Goal: Task Accomplishment & Management: Use online tool/utility

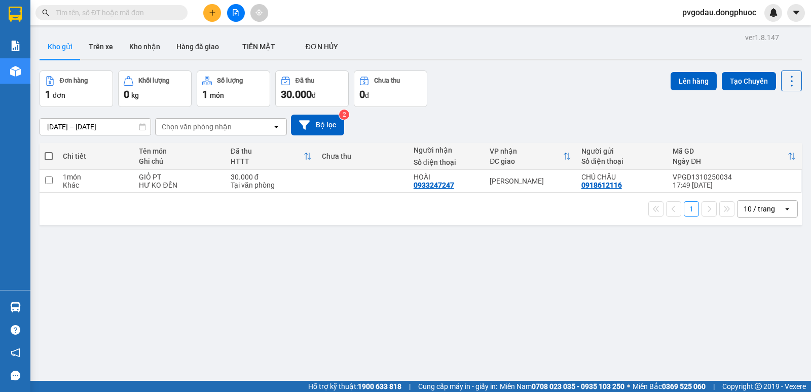
click at [506, 97] on section "Kết quả tìm kiếm ( 0 ) Bộ lọc No Data pvgodau.[PERSON_NAME] cáo Mẫu 1: Báo cáo …" at bounding box center [405, 196] width 811 height 392
click at [755, 215] on div "10 / trang" at bounding box center [760, 209] width 46 height 16
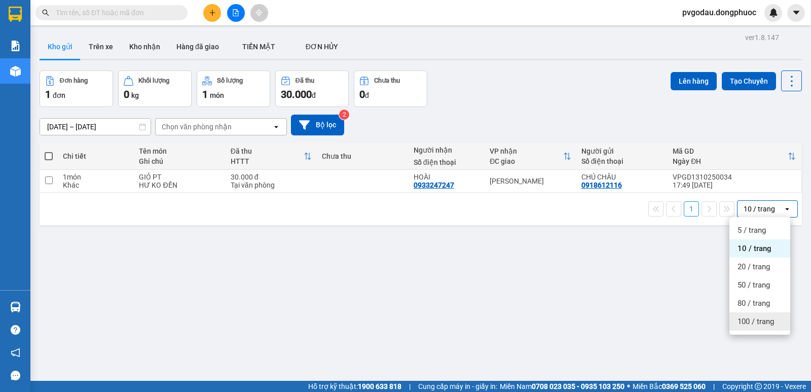
click at [747, 321] on span "100 / trang" at bounding box center [755, 321] width 36 height 10
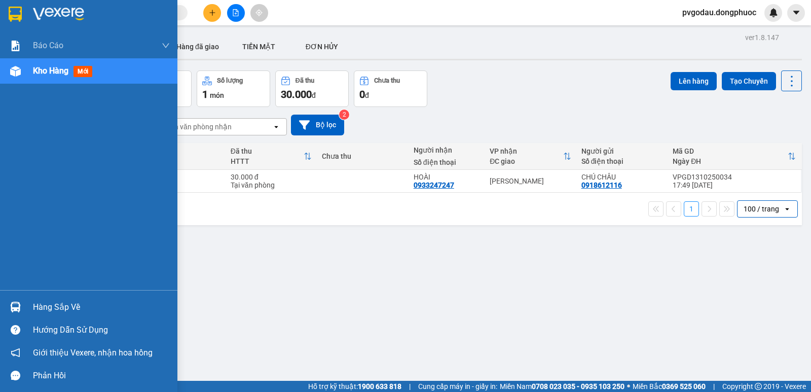
click at [25, 305] on div "Hàng sắp về" at bounding box center [88, 306] width 177 height 23
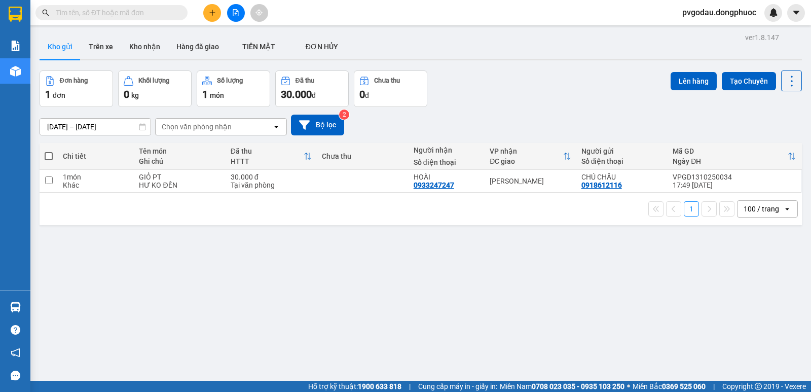
drag, startPoint x: 601, startPoint y: 348, endPoint x: 498, endPoint y: 249, distance: 143.0
click at [602, 348] on section "Kết quả tìm kiếm ( 0 ) Bộ lọc No Data pvgodau.[PERSON_NAME] cáo Mẫu 1: Báo cáo …" at bounding box center [405, 196] width 811 height 392
click at [599, 346] on div "ver 1.8.147 Kho gửi Trên xe Kho nhận Hàng đã giao TIỀN MẶT ĐƠN HỦY Đơn hàng 1…" at bounding box center [420, 226] width 770 height 392
click at [147, 47] on button "Kho nhận" at bounding box center [144, 46] width 47 height 24
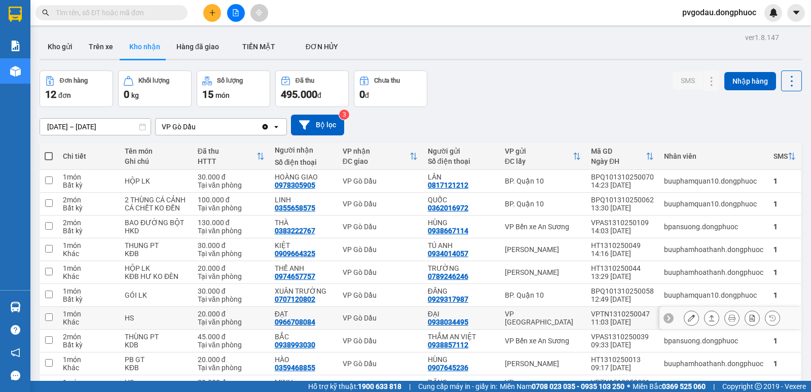
scroll to position [59, 0]
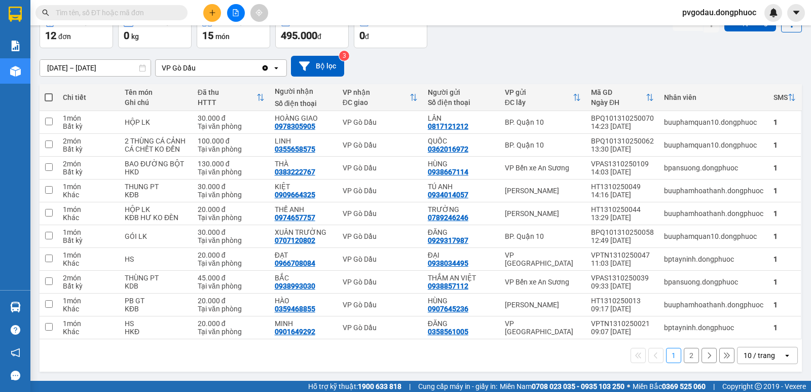
click at [753, 350] on div "10 / trang" at bounding box center [758, 355] width 31 height 10
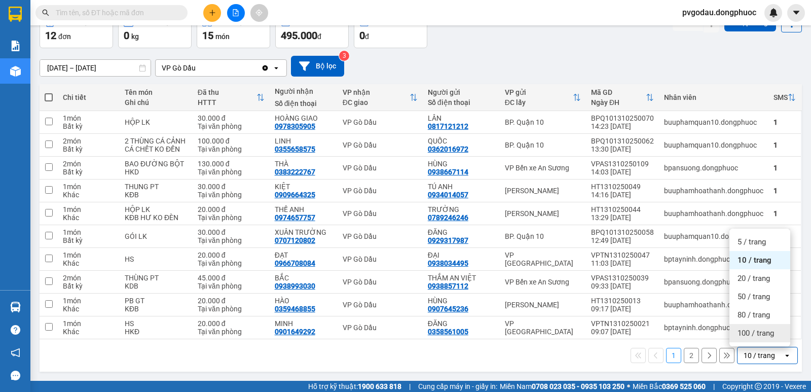
click at [751, 329] on span "100 / trang" at bounding box center [755, 333] width 36 height 10
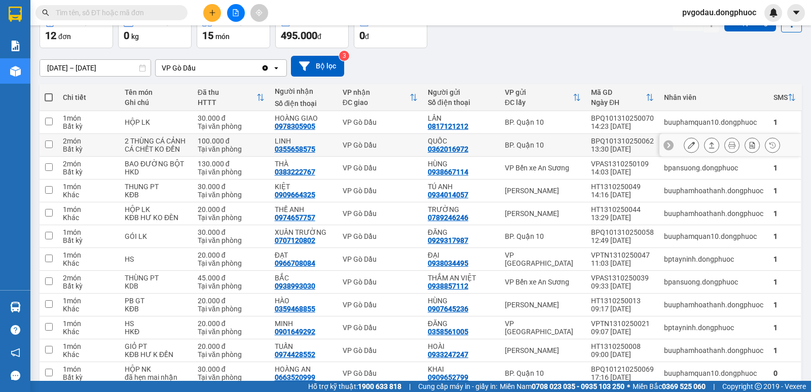
click at [398, 145] on div "VP Gò Dầu" at bounding box center [379, 145] width 75 height 8
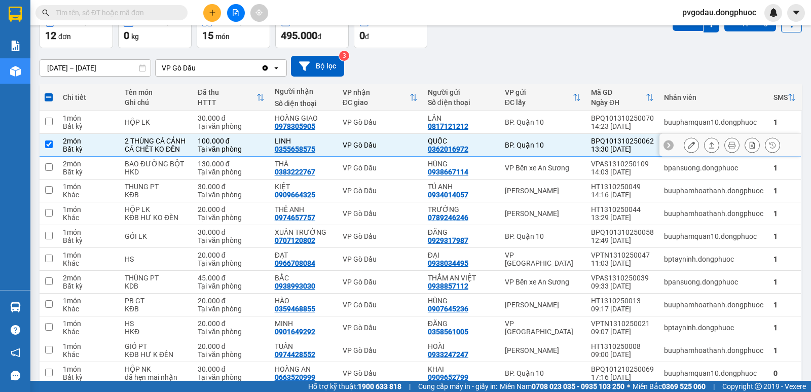
click at [399, 145] on div "VP Gò Dầu" at bounding box center [379, 145] width 75 height 8
checkbox input "false"
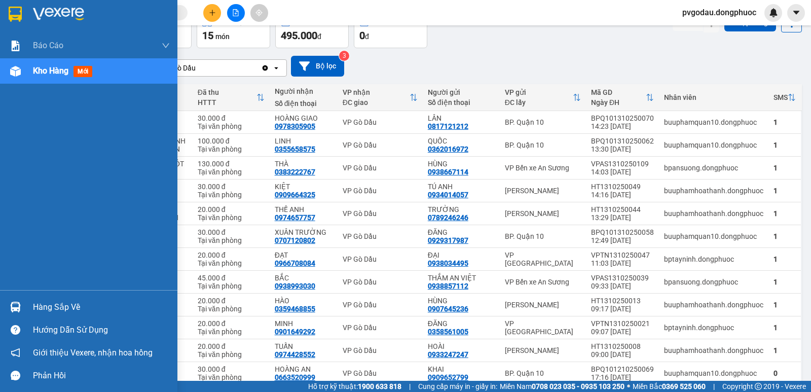
click at [31, 317] on div "Hàng sắp về" at bounding box center [88, 306] width 177 height 23
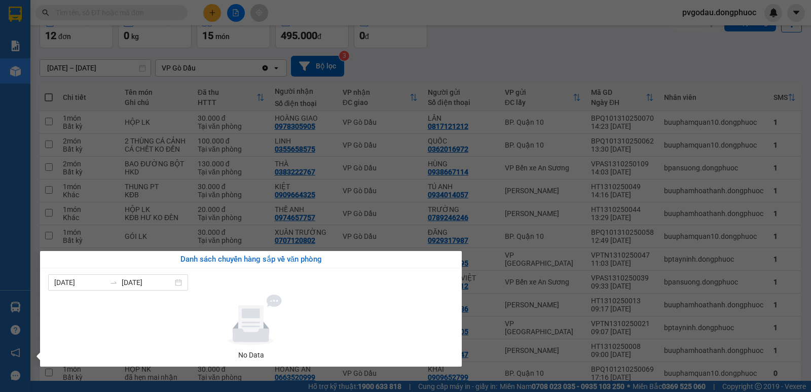
click at [17, 300] on div "Báo cáo Mẫu 1: Báo cáo dòng tiền theo nhân viên Mẫu 1: Báo cáo dòng tiền theo n…" at bounding box center [15, 196] width 30 height 392
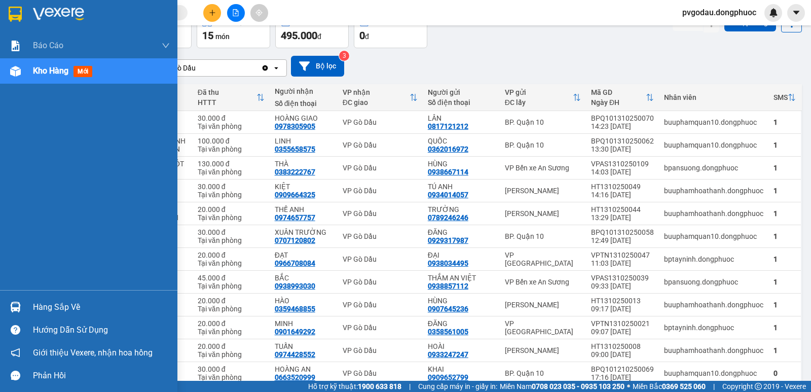
click at [16, 300] on div at bounding box center [16, 307] width 18 height 18
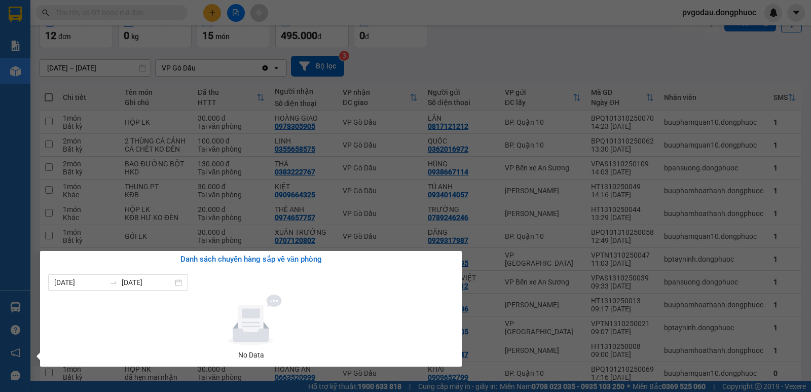
click at [16, 300] on div "Báo cáo Mẫu 1: Báo cáo dòng tiền theo nhân viên Mẫu 1: Báo cáo dòng tiền theo n…" at bounding box center [15, 196] width 30 height 392
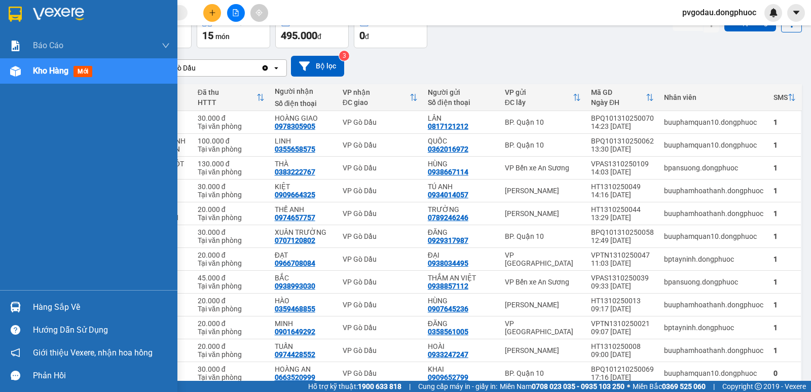
click at [16, 300] on div at bounding box center [16, 307] width 18 height 18
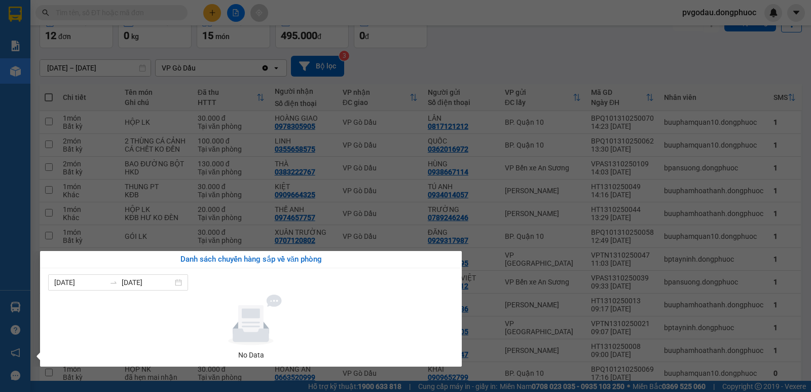
click at [221, 20] on section "Kết quả tìm kiếm ( 0 ) Bộ lọc No Data pvgodau.[PERSON_NAME] cáo Mẫu 1: Báo cáo …" at bounding box center [405, 196] width 811 height 392
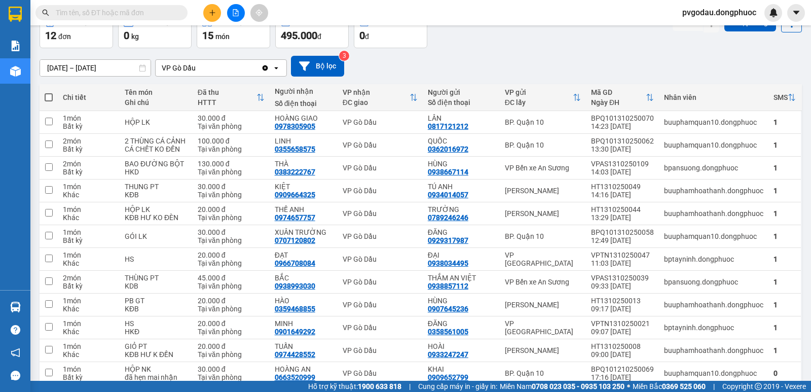
click at [239, 14] on icon "file-add" at bounding box center [235, 12] width 7 height 7
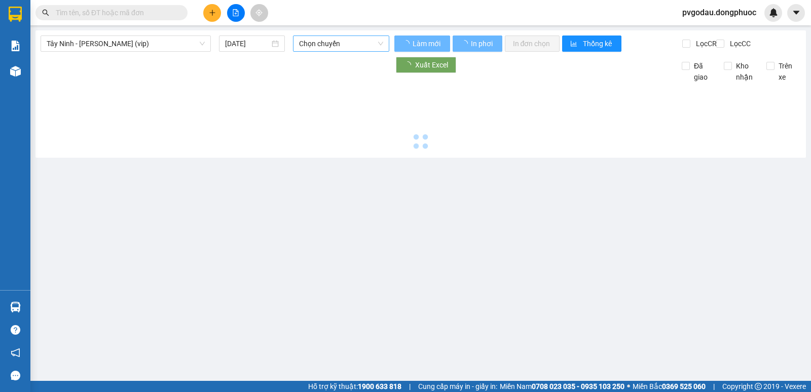
click at [314, 47] on span "Chọn chuyến" at bounding box center [341, 43] width 84 height 15
type input "2316"
click at [322, 139] on div at bounding box center [421, 118] width 760 height 70
type input "[DATE]"
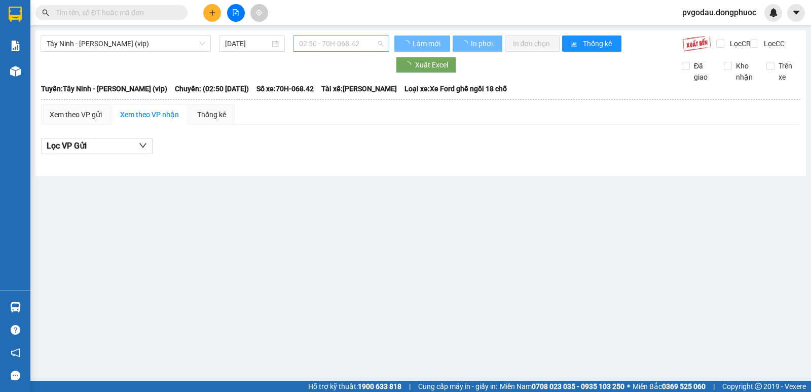
click at [370, 47] on span "02:50 - 70H-068.42" at bounding box center [341, 43] width 84 height 15
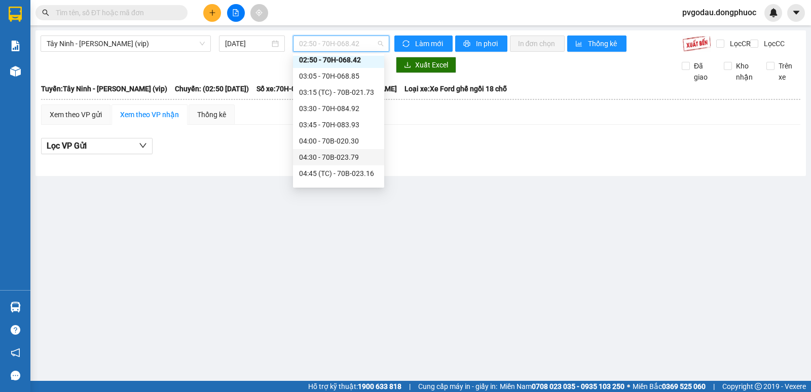
scroll to position [41, 0]
click at [366, 157] on div "04:45 (TC) - 70B-023.16" at bounding box center [338, 152] width 79 height 11
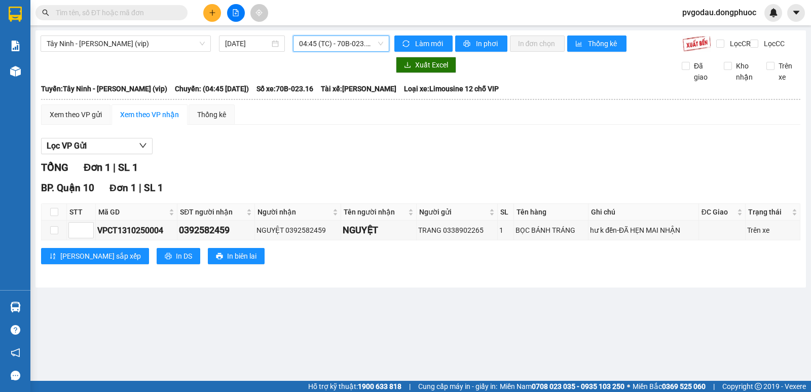
click at [336, 42] on span "04:45 (TC) - 70B-023.16" at bounding box center [341, 43] width 84 height 15
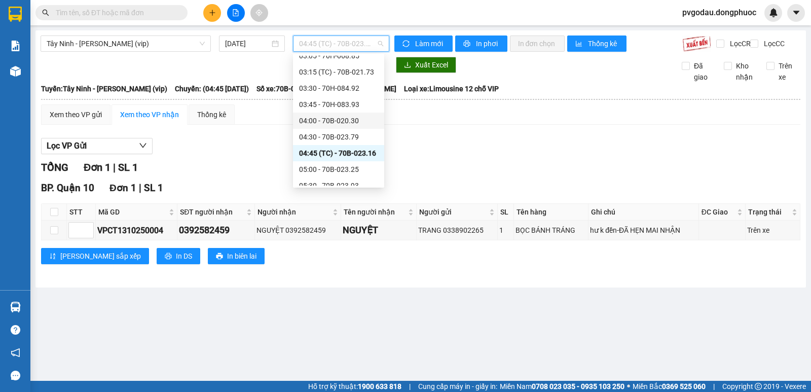
click at [342, 118] on div "04:00 - 70B-020.30" at bounding box center [338, 120] width 79 height 11
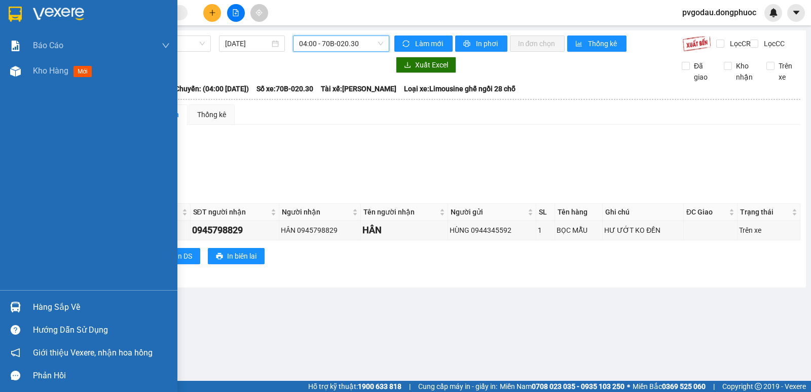
click at [18, 308] on img at bounding box center [15, 306] width 11 height 11
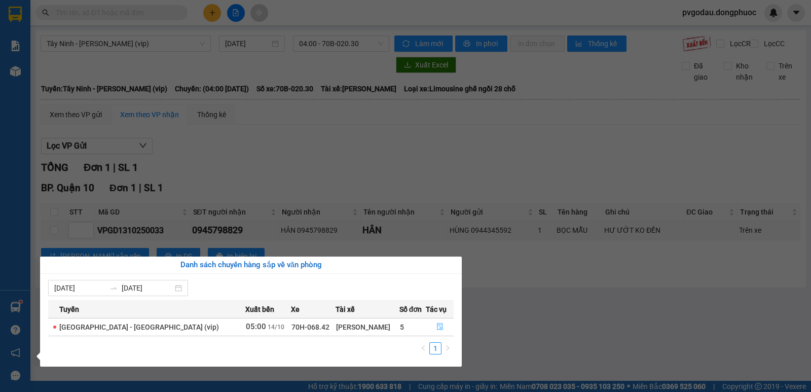
click at [436, 328] on icon "file-done" at bounding box center [439, 326] width 7 height 7
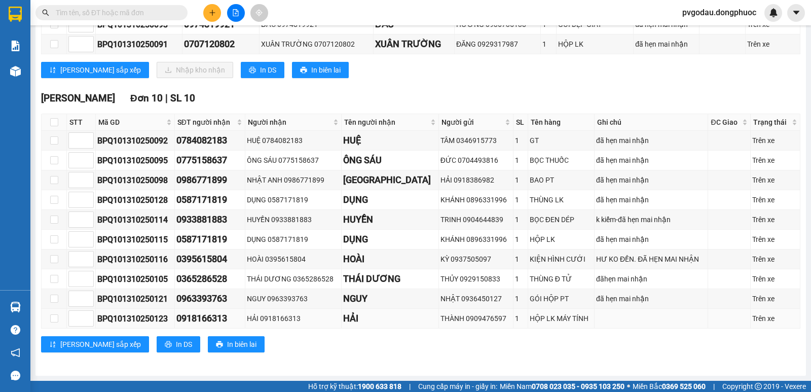
scroll to position [4, 0]
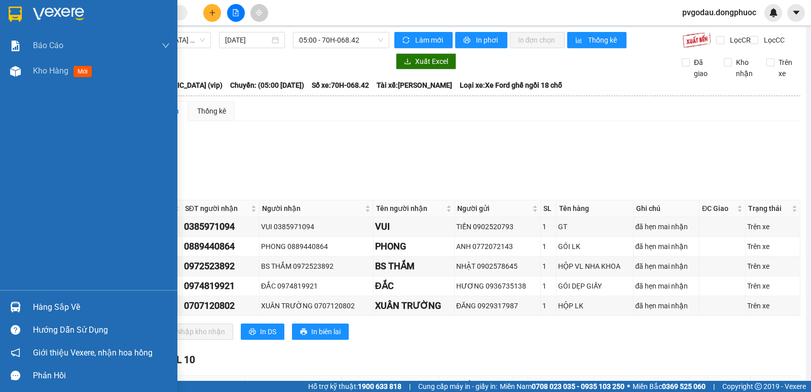
click at [28, 301] on div "Hàng sắp về" at bounding box center [88, 306] width 177 height 23
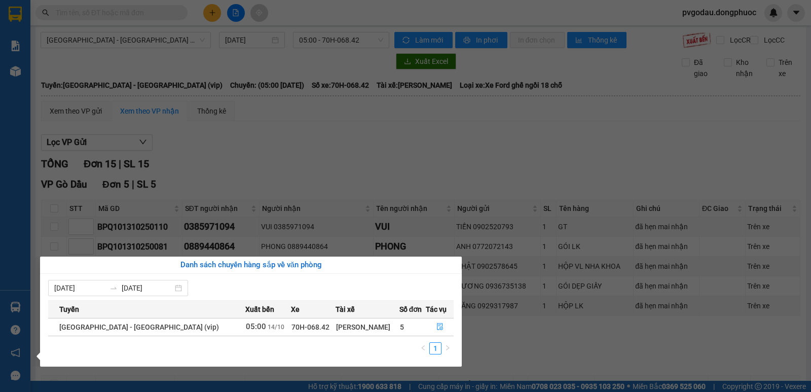
click at [131, 18] on section "Kết quả tìm kiếm ( 0 ) Bộ lọc No Data pvgodau.[PERSON_NAME] cáo Mẫu 1: Báo cáo …" at bounding box center [405, 196] width 811 height 392
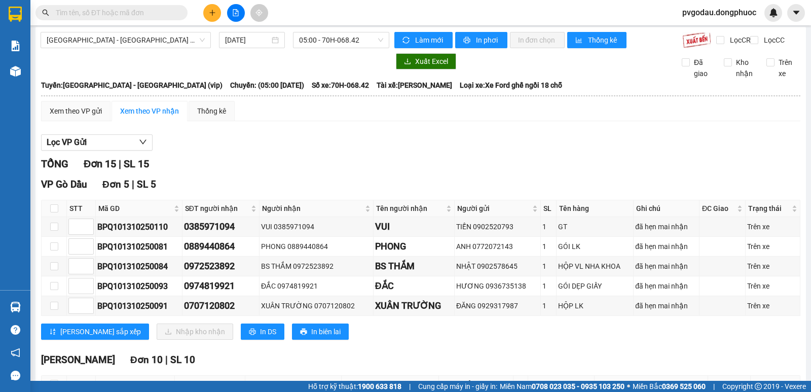
click at [130, 14] on input "text" at bounding box center [116, 12] width 120 height 11
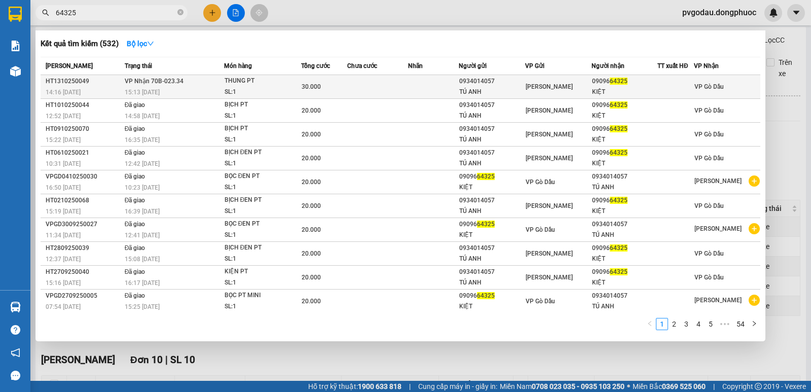
type input "64325"
click at [170, 79] on span "VP Nhận 70B-023.34" at bounding box center [154, 81] width 59 height 7
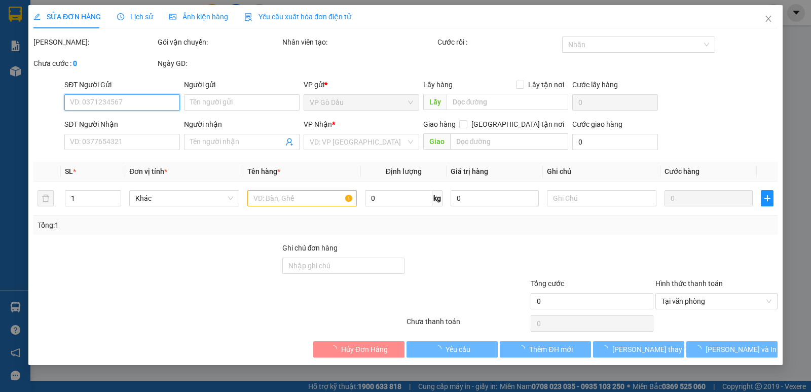
type input "0934014057"
type input "TÚ ANH"
type input "0909664325"
type input "KIỆT"
type input "30.000"
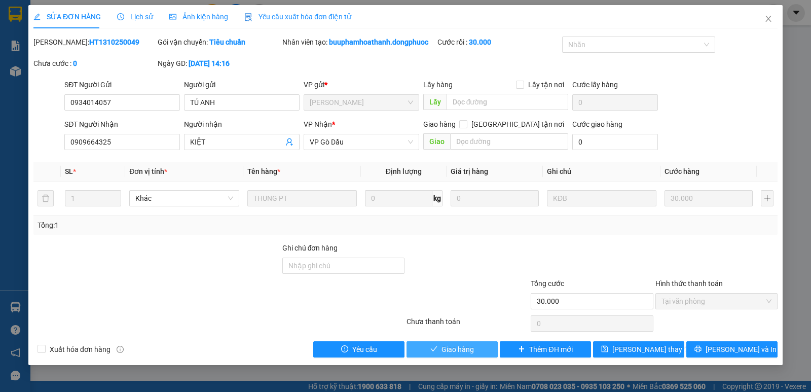
click at [455, 350] on span "Giao hàng" at bounding box center [457, 348] width 32 height 11
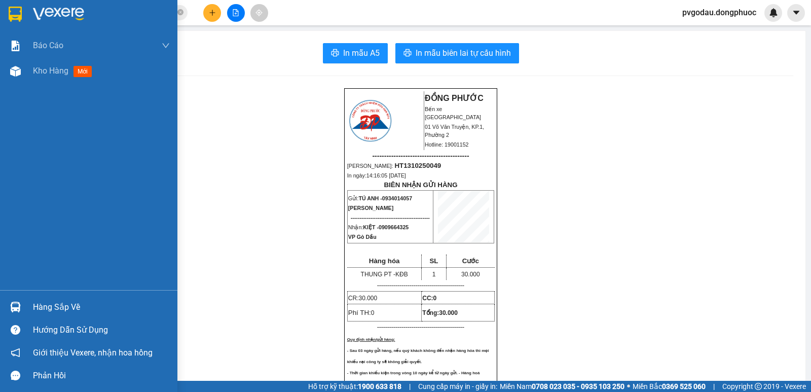
click at [28, 304] on div "Hàng sắp về" at bounding box center [88, 306] width 177 height 23
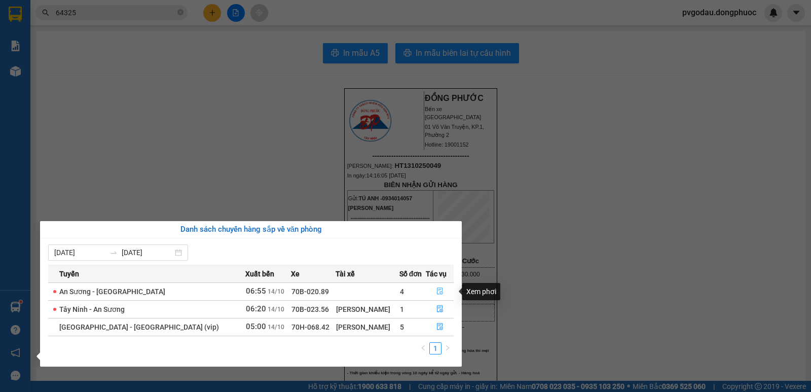
click at [436, 290] on icon "file-done" at bounding box center [439, 290] width 7 height 7
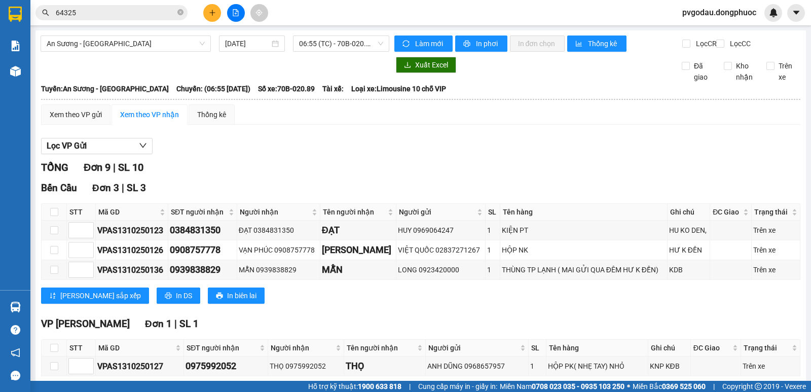
scroll to position [308, 0]
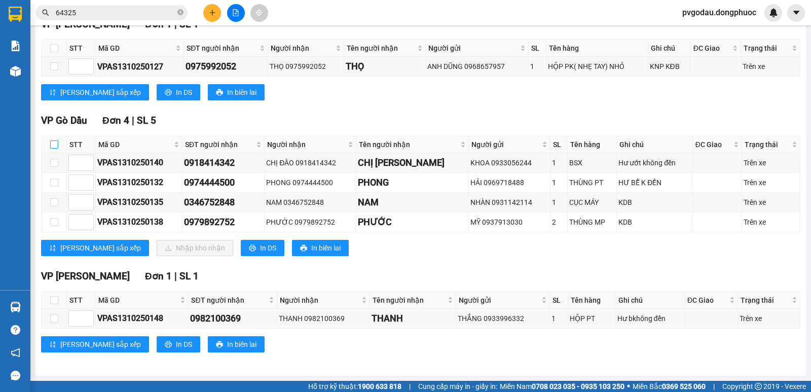
click at [53, 142] on input "checkbox" at bounding box center [54, 144] width 8 height 8
checkbox input "true"
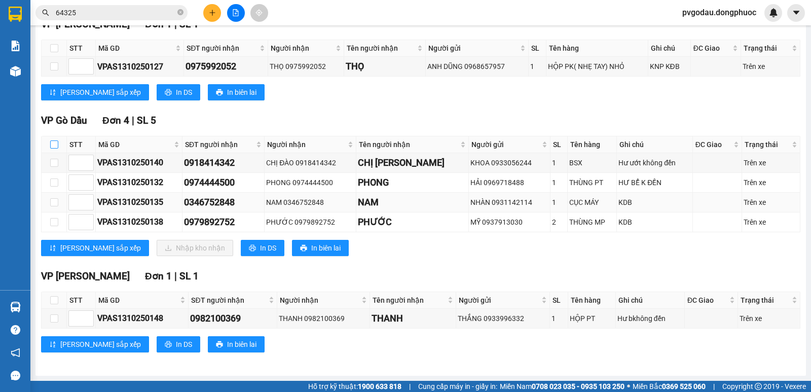
checkbox input "true"
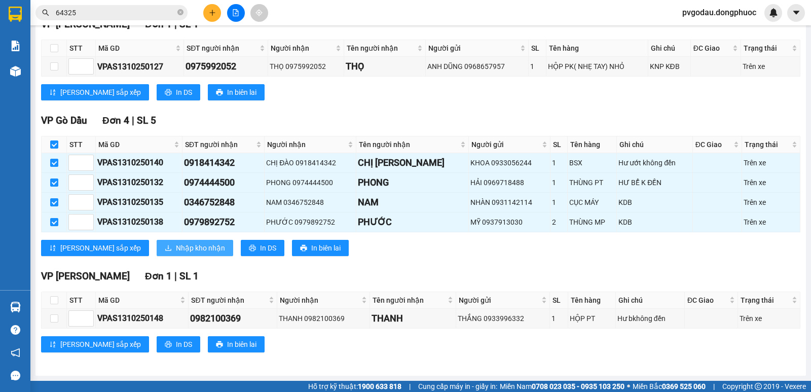
click at [157, 250] on button "Nhập kho nhận" at bounding box center [195, 248] width 76 height 16
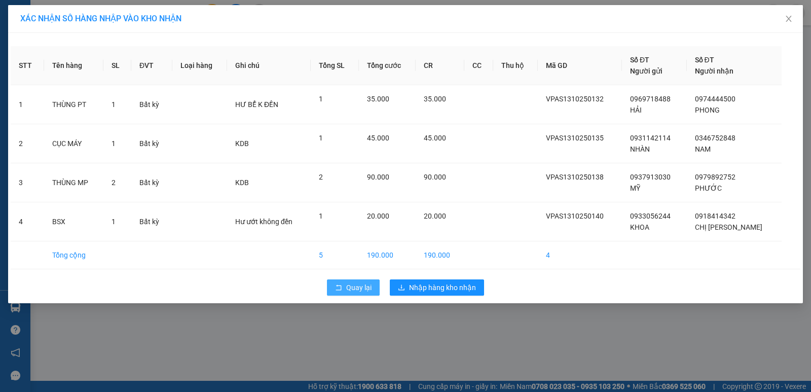
click at [342, 288] on button "Quay lại" at bounding box center [353, 287] width 53 height 16
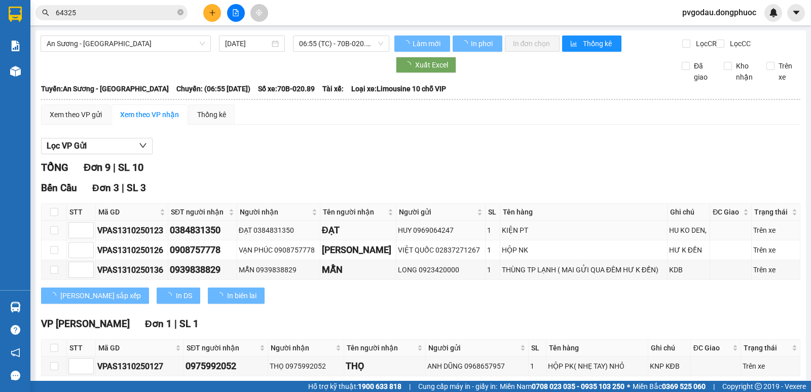
scroll to position [308, 0]
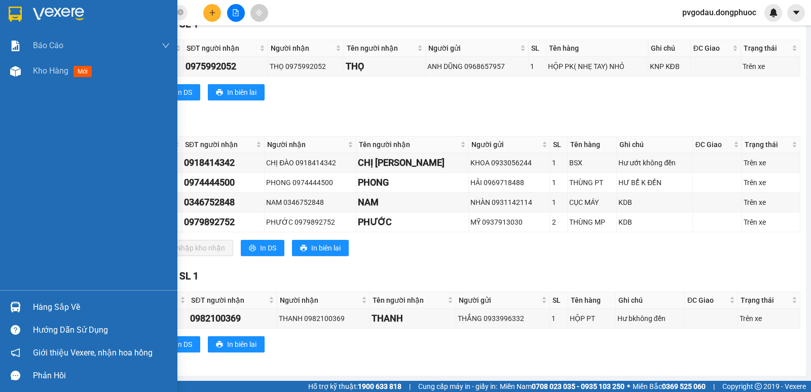
click at [15, 299] on div at bounding box center [16, 307] width 18 height 18
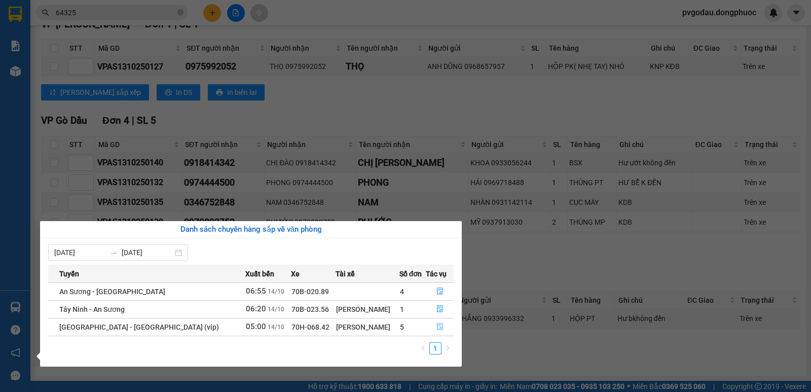
click at [436, 328] on icon "file-done" at bounding box center [439, 326] width 7 height 7
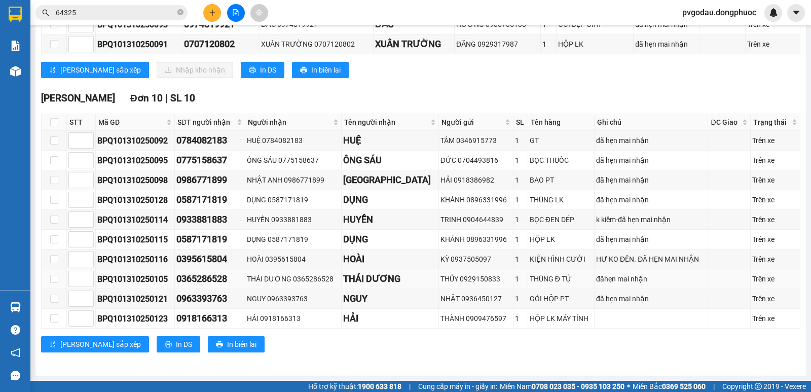
scroll to position [4, 0]
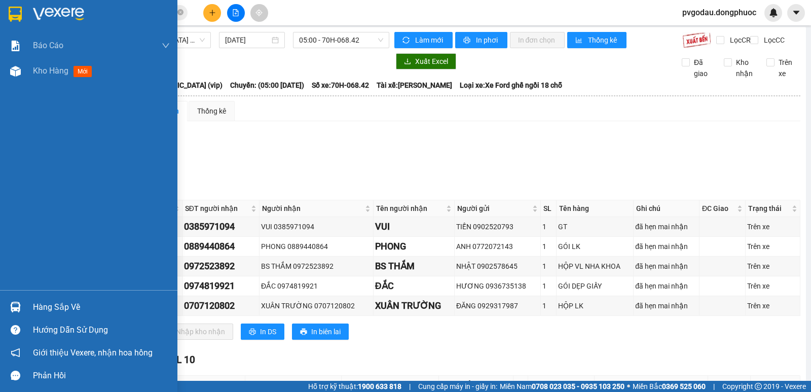
click at [15, 302] on img at bounding box center [15, 306] width 11 height 11
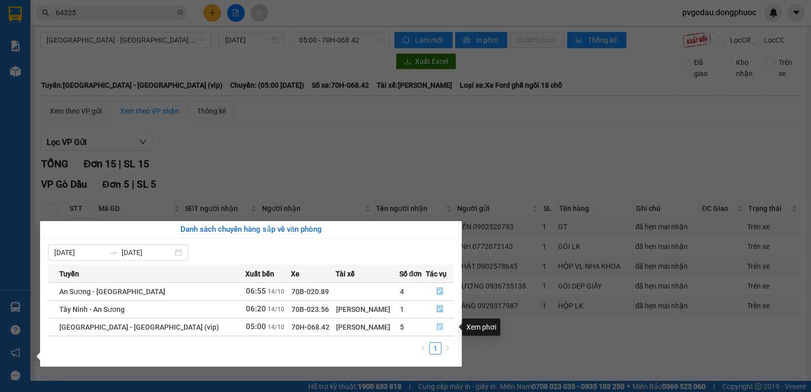
click at [436, 326] on icon "file-done" at bounding box center [439, 326] width 7 height 7
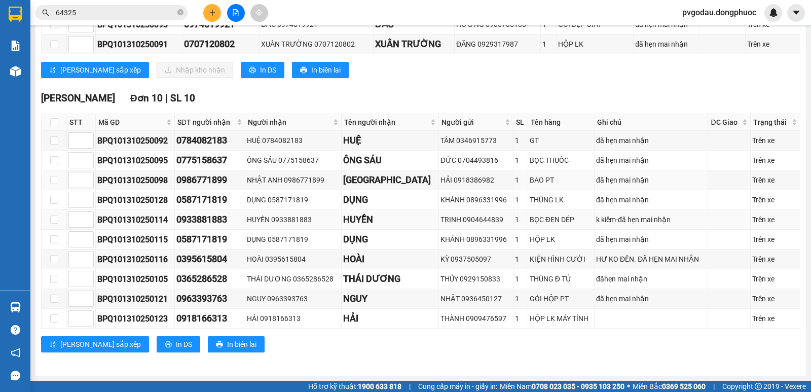
scroll to position [0, 0]
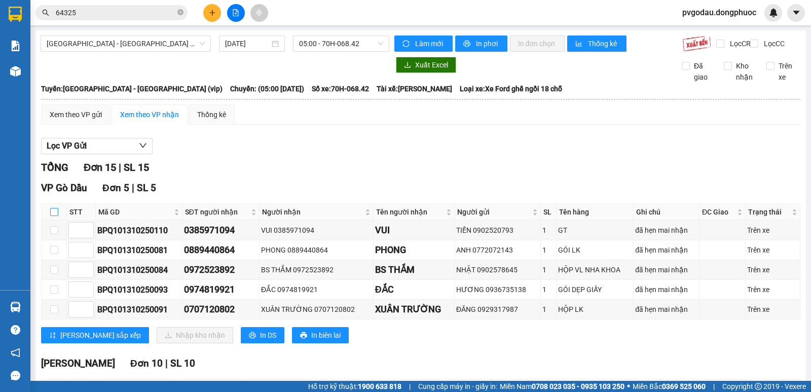
drag, startPoint x: 55, startPoint y: 223, endPoint x: 182, endPoint y: 286, distance: 142.3
click at [55, 216] on input "checkbox" at bounding box center [54, 212] width 8 height 8
checkbox input "true"
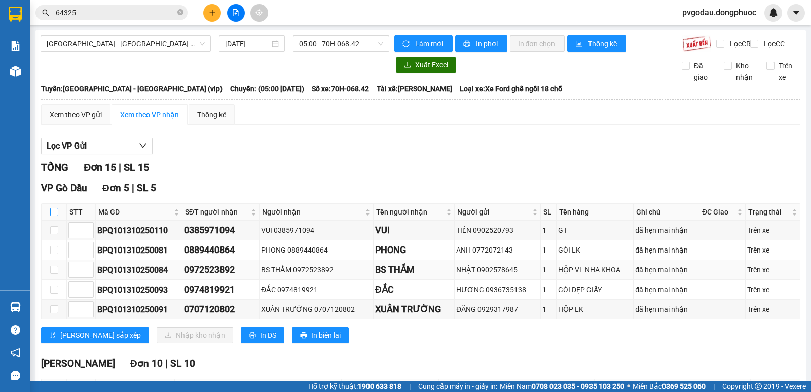
checkbox input "true"
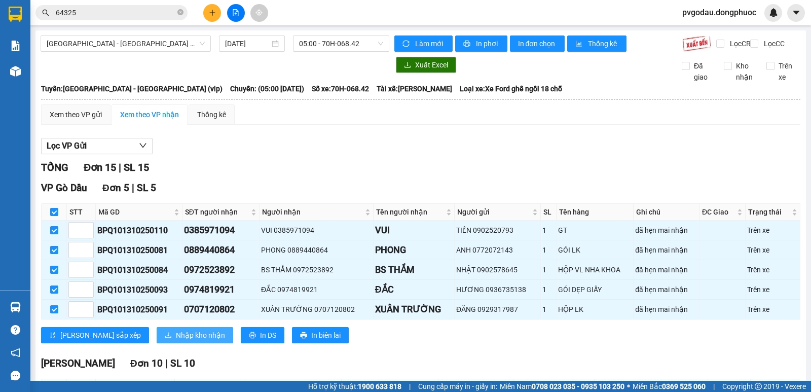
click at [176, 340] on span "Nhập kho nhận" at bounding box center [200, 334] width 49 height 11
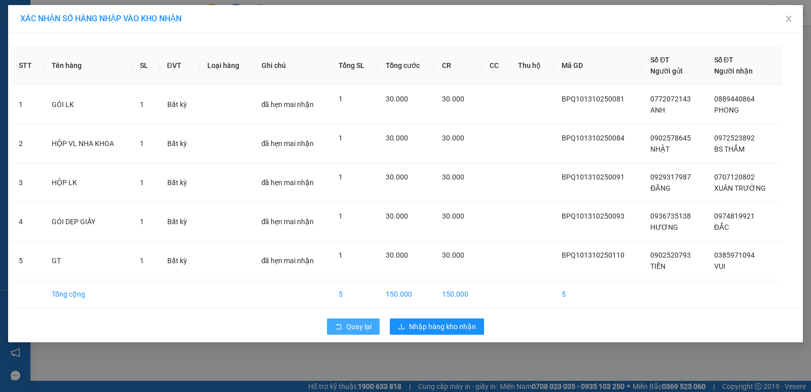
click at [337, 325] on icon "rollback" at bounding box center [338, 326] width 7 height 7
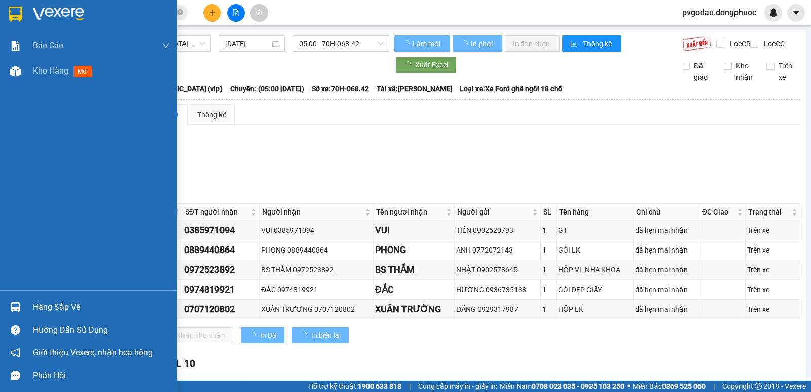
click at [17, 310] on img at bounding box center [15, 306] width 11 height 11
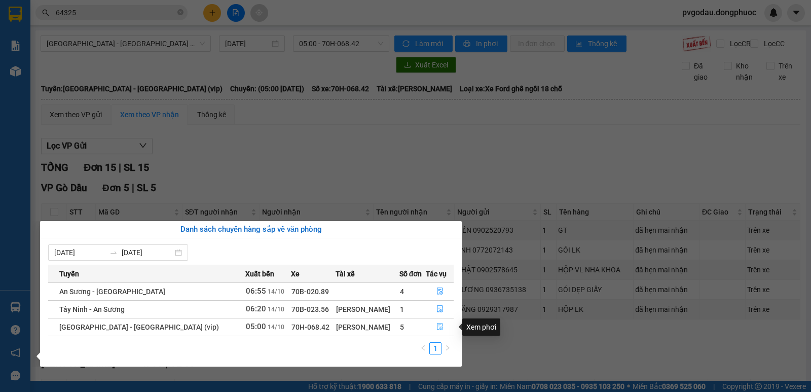
click at [438, 323] on icon "file-done" at bounding box center [439, 326] width 7 height 7
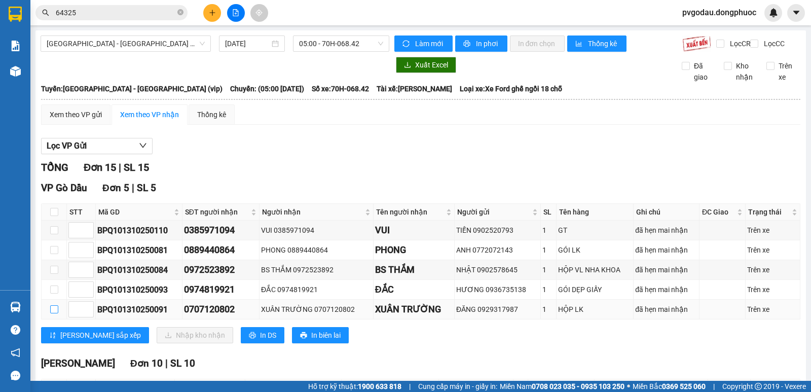
click at [55, 313] on input "checkbox" at bounding box center [54, 309] width 8 height 8
checkbox input "true"
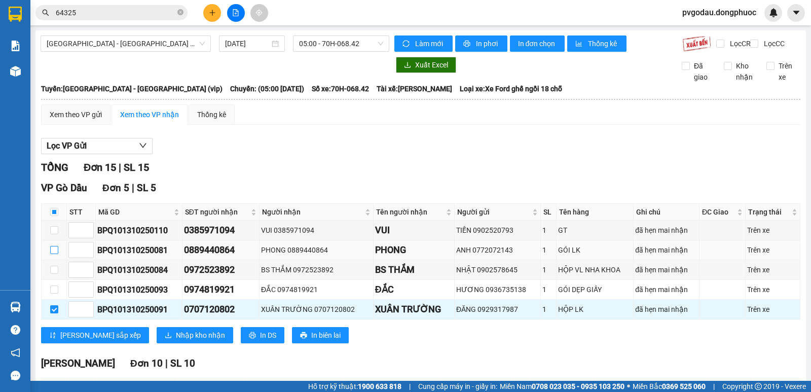
click at [55, 254] on input "checkbox" at bounding box center [54, 250] width 8 height 8
checkbox input "true"
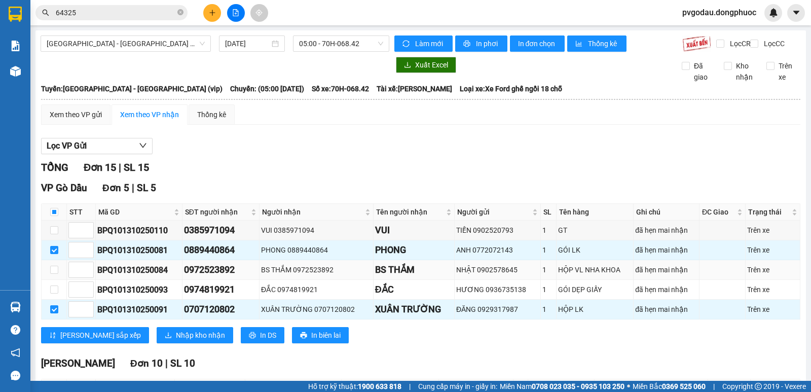
click at [52, 280] on td at bounding box center [54, 270] width 25 height 20
click at [53, 274] on input "checkbox" at bounding box center [54, 269] width 8 height 8
checkbox input "true"
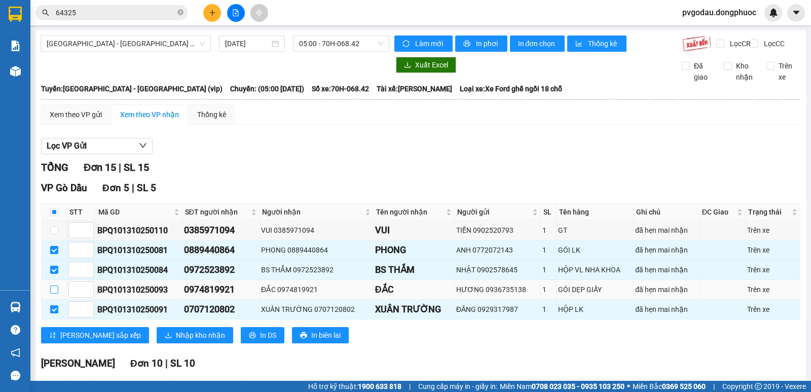
click at [57, 293] on input "checkbox" at bounding box center [54, 289] width 8 height 8
checkbox input "true"
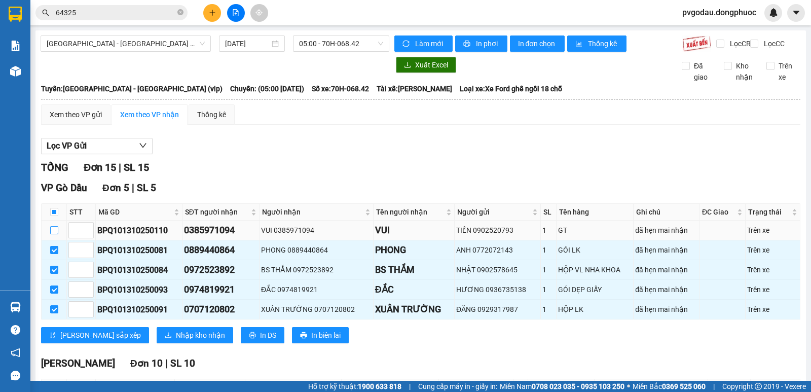
click at [52, 234] on input "checkbox" at bounding box center [54, 230] width 8 height 8
checkbox input "true"
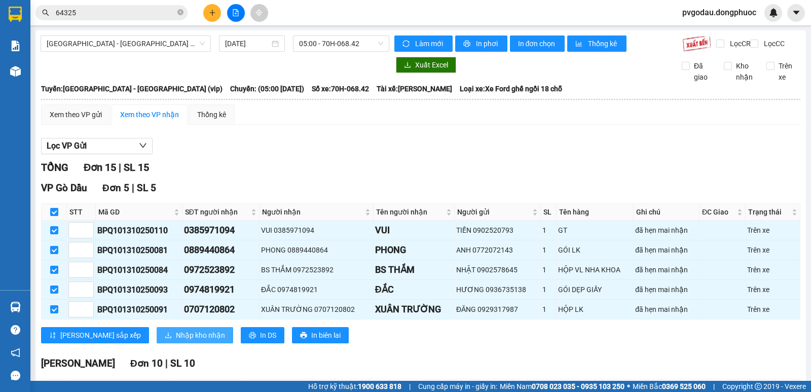
click at [176, 340] on span "Nhập kho nhận" at bounding box center [200, 334] width 49 height 11
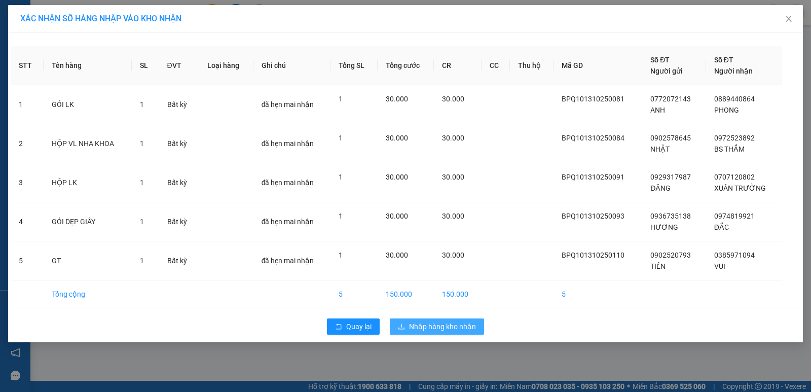
click at [433, 326] on span "Nhập hàng kho nhận" at bounding box center [442, 326] width 67 height 11
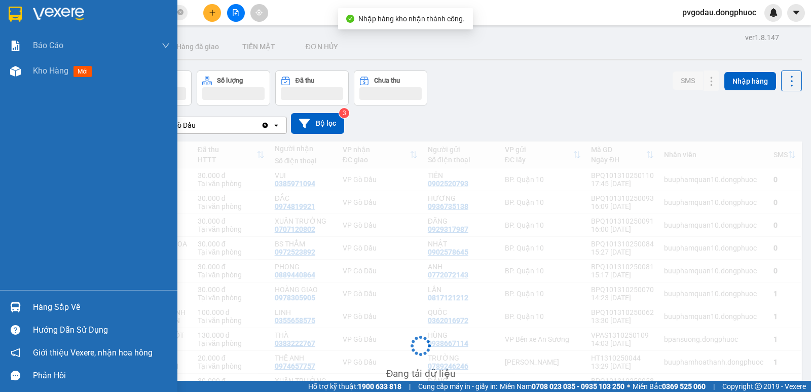
click at [20, 306] on img at bounding box center [15, 306] width 11 height 11
